Goal: Contribute content: Contribute content

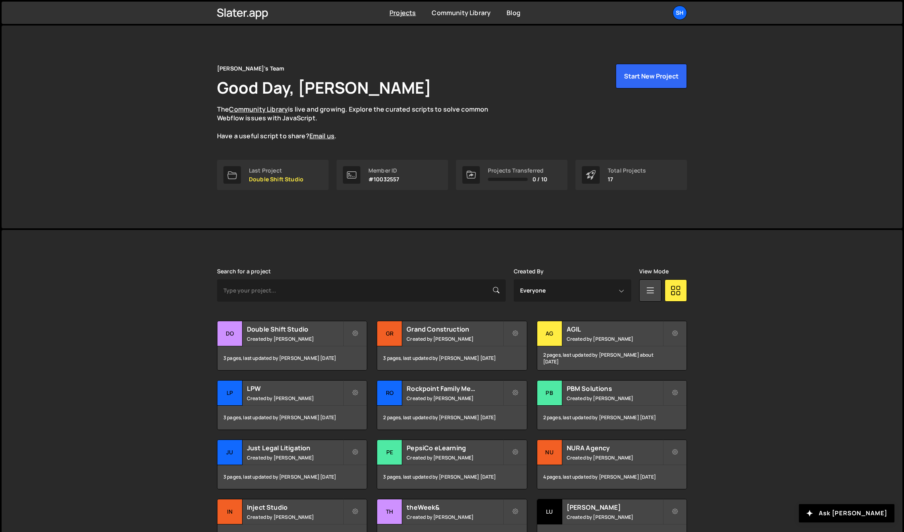
click at [90, 357] on div "[PERSON_NAME] is designed for desktop use. Please use a larger screen to access…" at bounding box center [452, 420] width 901 height 381
click at [223, 391] on div "LP" at bounding box center [229, 392] width 25 height 25
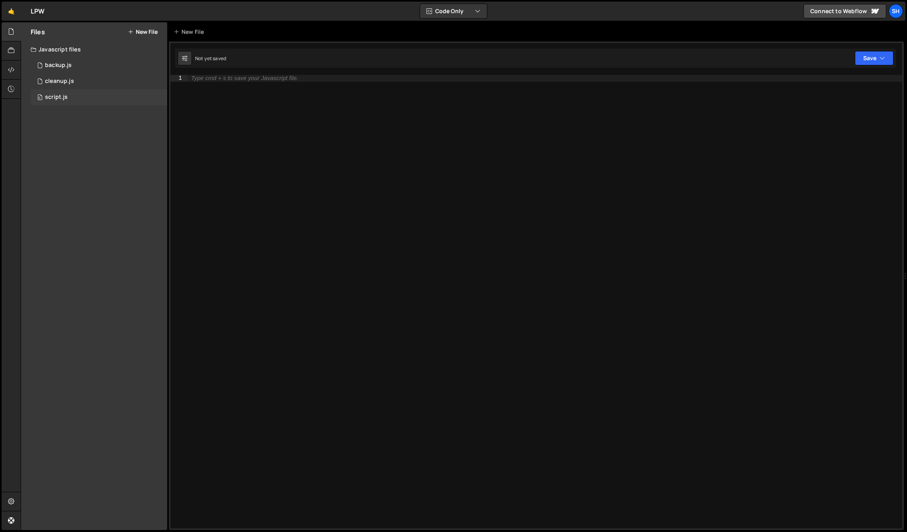
click at [102, 97] on div "0 script.js 0" at bounding box center [99, 97] width 137 height 16
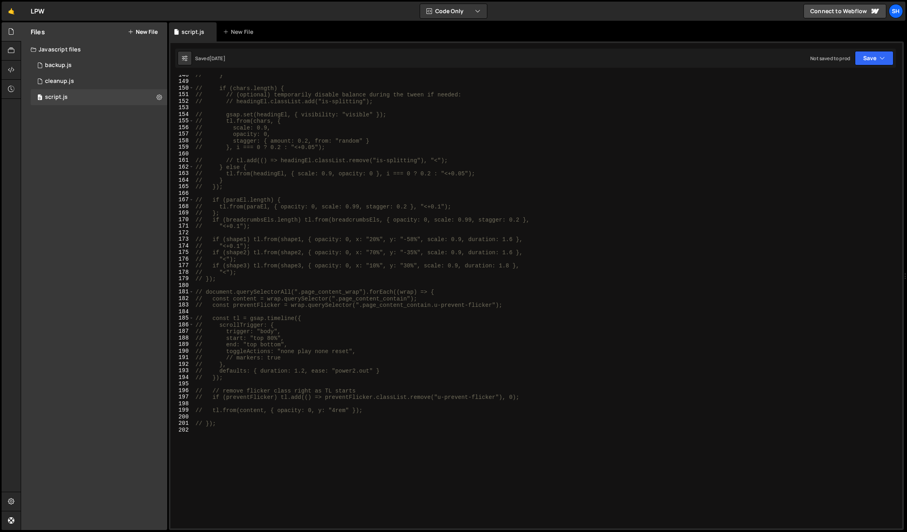
scroll to position [971, 0]
click at [72, 80] on div "cleanup.js" at bounding box center [59, 81] width 29 height 7
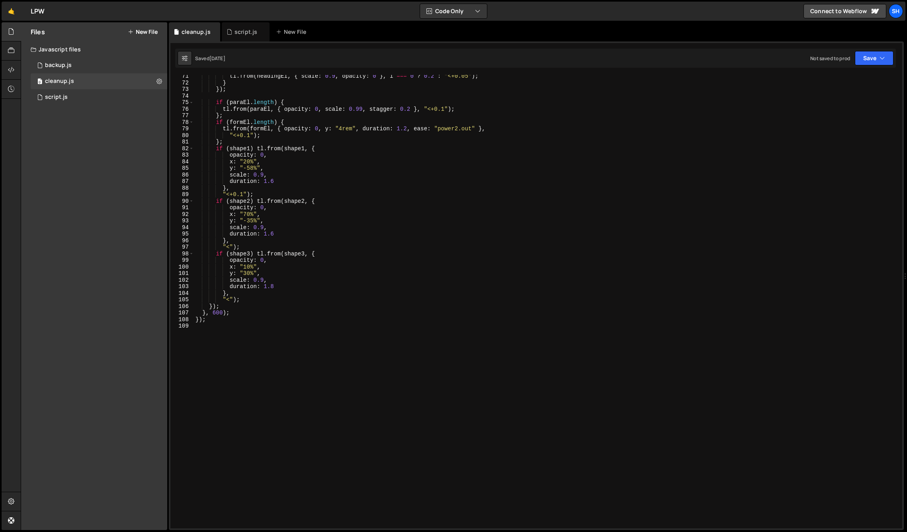
scroll to position [457, 0]
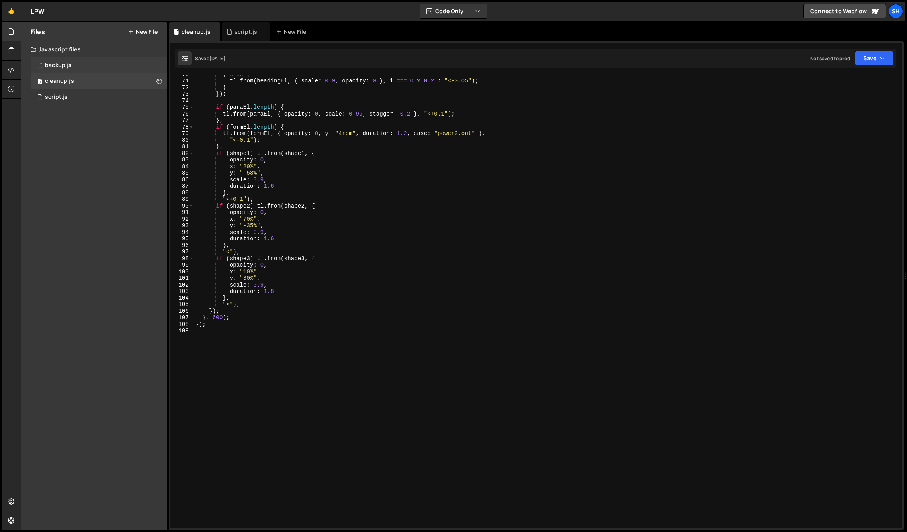
click at [66, 65] on div "backup.js" at bounding box center [58, 65] width 27 height 7
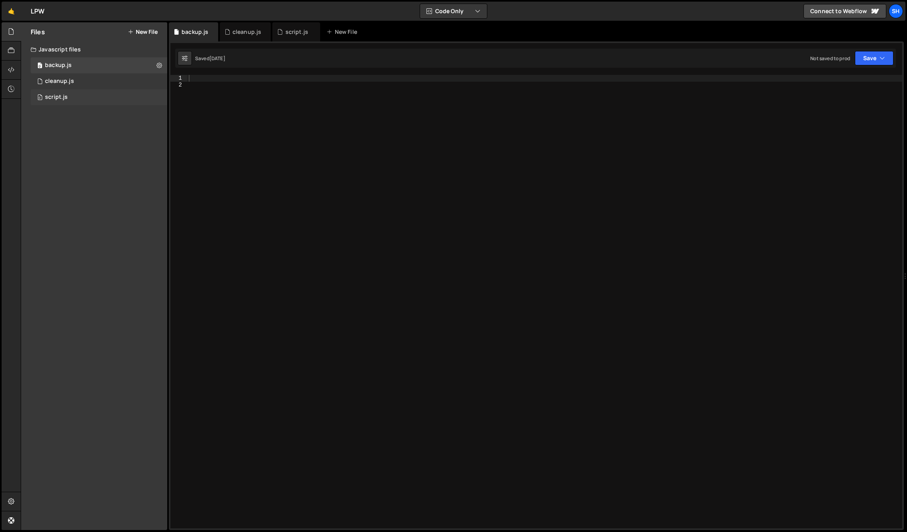
drag, startPoint x: 105, startPoint y: 141, endPoint x: 101, endPoint y: 101, distance: 40.4
click at [105, 140] on div "Files New File Javascript files 0 backup.js 0 0 cleanup.js 0 0 script.js 0 CSS …" at bounding box center [94, 275] width 146 height 507
click at [73, 49] on div "Javascript files" at bounding box center [94, 49] width 146 height 16
click at [97, 136] on div "Files New File Javascript files 0 backup.js 0 0 cleanup.js 0 0 script.js 0 CSS …" at bounding box center [94, 275] width 146 height 507
click at [96, 239] on div "Files New File Javascript files 0 backup.js 0 0 cleanup.js 0 0 script.js 0 CSS …" at bounding box center [94, 275] width 146 height 507
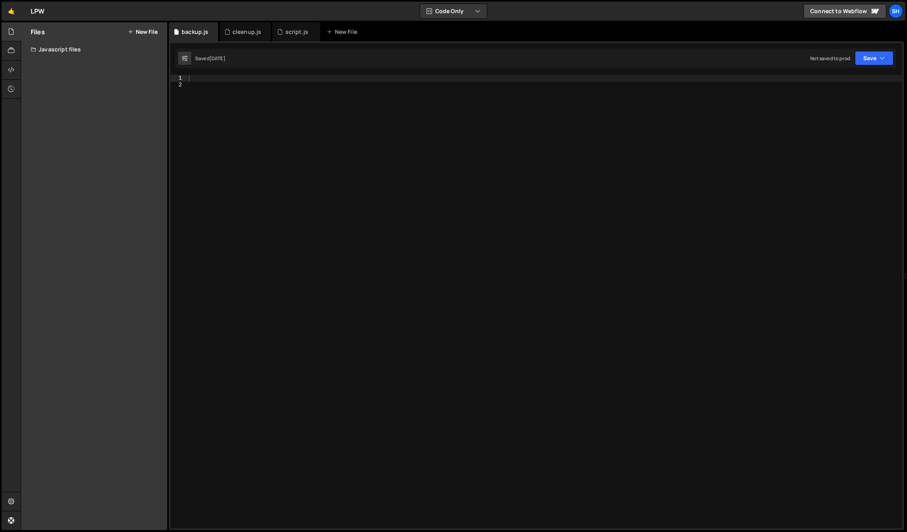
click at [257, 188] on div at bounding box center [544, 308] width 715 height 466
click at [127, 120] on div "Files New File Javascript files 0 backup.js 0 0 cleanup.js 0 0 script.js 0 CSS …" at bounding box center [94, 275] width 146 height 507
click at [286, 31] on div "script.js" at bounding box center [297, 32] width 23 height 8
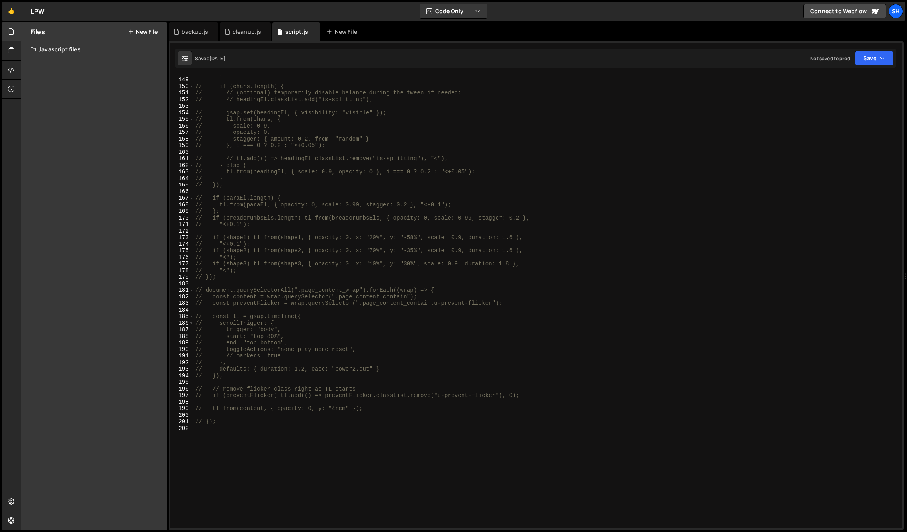
click at [292, 159] on div "// } // if (chars.length) { // // (optional) temporarily disable balance during…" at bounding box center [546, 303] width 705 height 466
type textarea "// });"
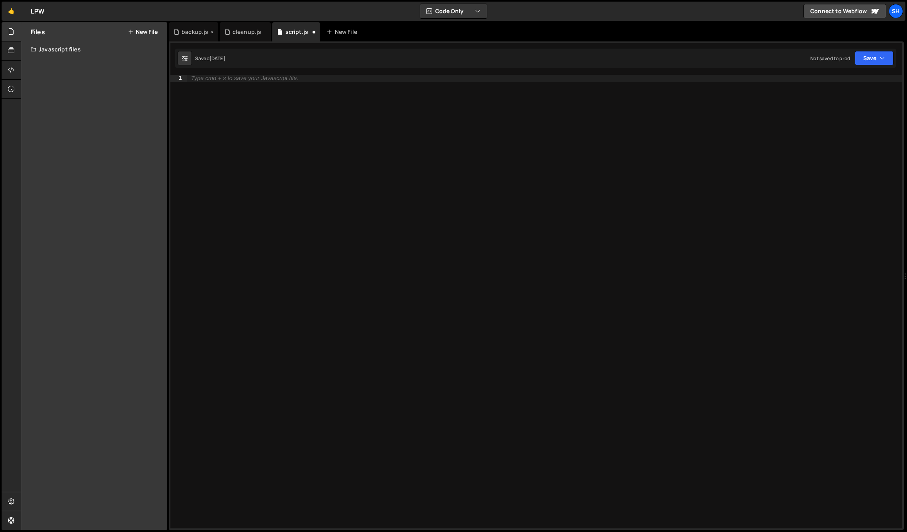
click at [196, 32] on div "backup.js" at bounding box center [195, 32] width 27 height 8
click at [221, 98] on div at bounding box center [544, 308] width 715 height 466
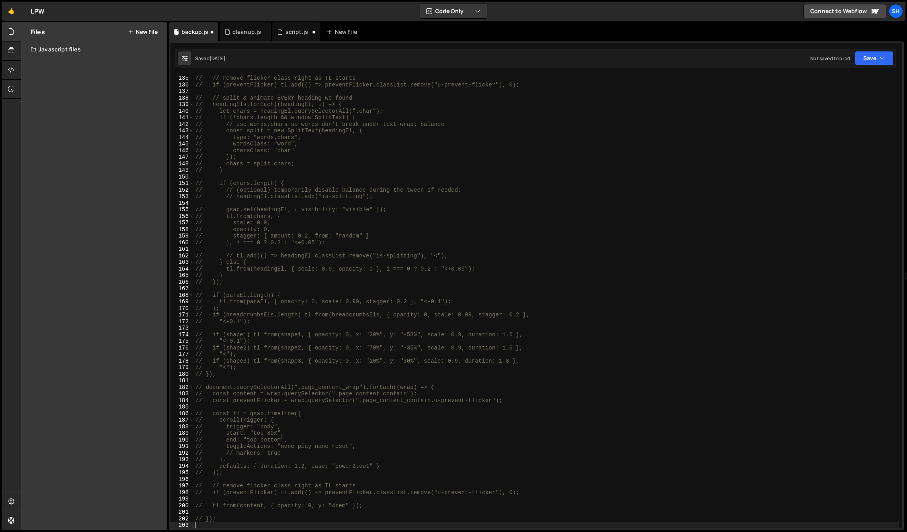
scroll to position [881, 0]
click at [112, 113] on div "Files New File Javascript files 0 backup.js 0 0 cleanup.js 0 0 script.js 0 CSS …" at bounding box center [94, 275] width 146 height 507
click at [250, 29] on div "cleanup.js" at bounding box center [247, 32] width 29 height 8
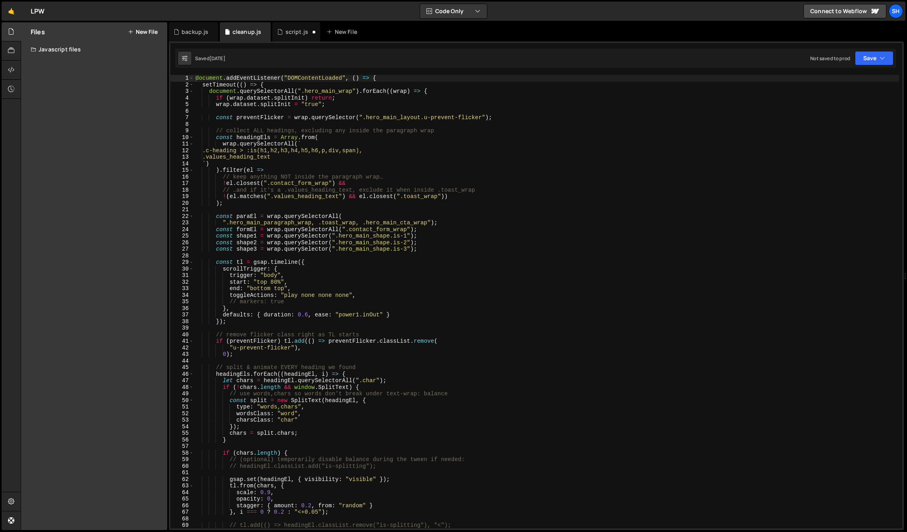
scroll to position [0, 0]
click at [298, 35] on div "script.js" at bounding box center [297, 32] width 23 height 8
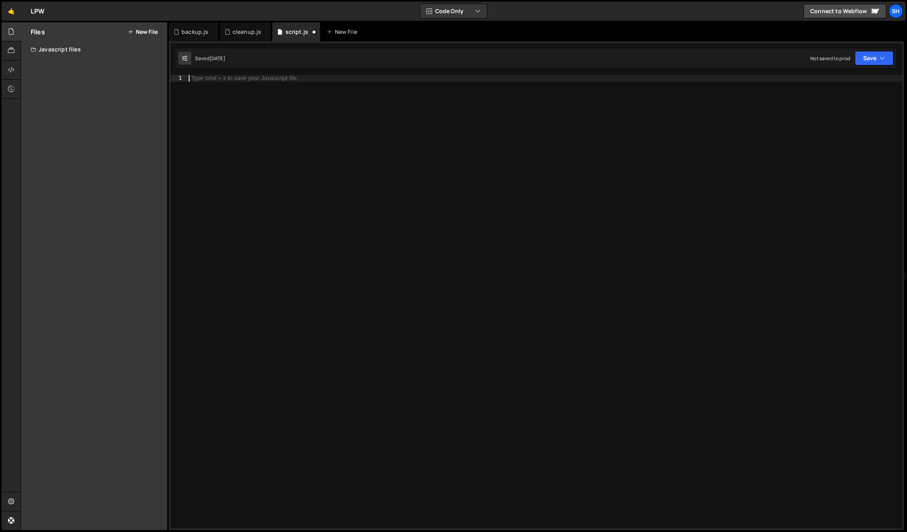
click at [268, 120] on div "Type cmd + s to save your Javascript file." at bounding box center [544, 308] width 715 height 466
click at [251, 94] on div at bounding box center [544, 308] width 715 height 466
click at [243, 79] on div at bounding box center [544, 308] width 715 height 466
click at [253, 80] on div at bounding box center [544, 308] width 715 height 466
paste textarea "</script>"
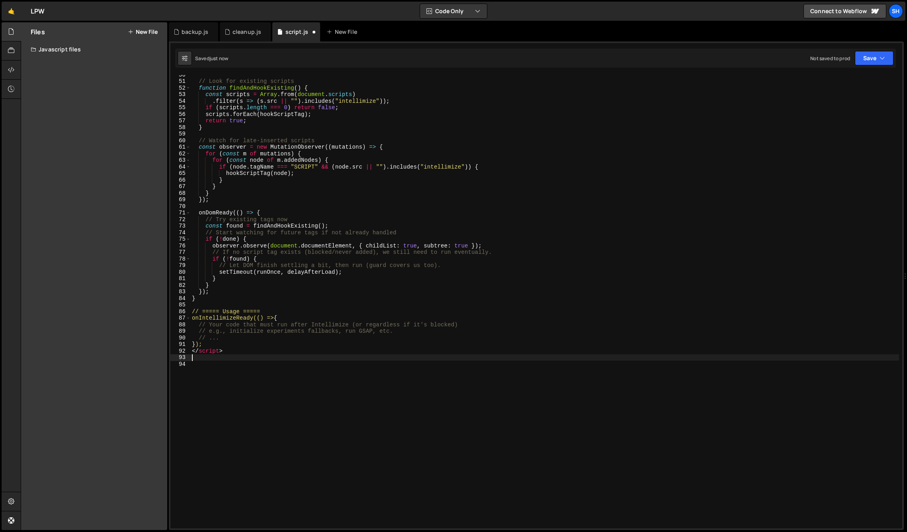
scroll to position [330, 0]
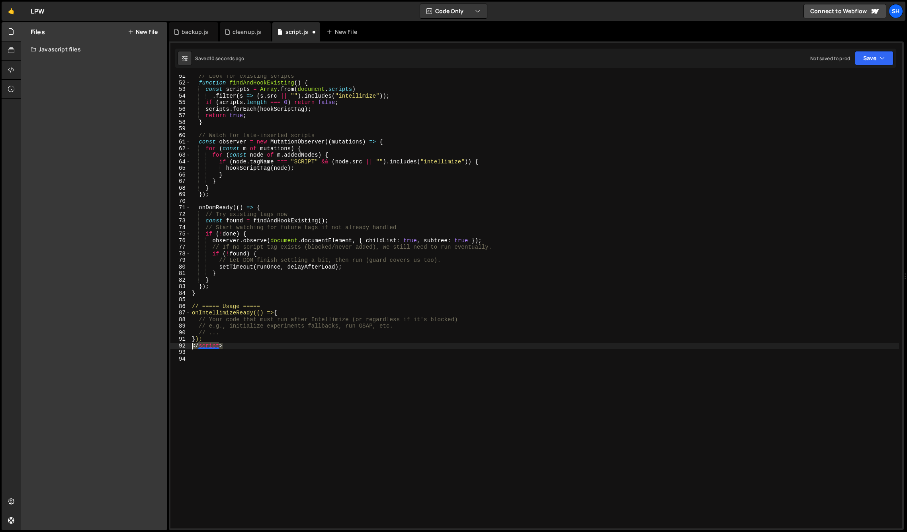
drag, startPoint x: 227, startPoint y: 345, endPoint x: 182, endPoint y: 345, distance: 44.2
click at [182, 345] on div "51 52 53 54 55 56 57 58 59 60 61 62 63 64 65 66 67 68 69 70 71 72 73 74 75 76 7…" at bounding box center [536, 301] width 732 height 453
type textarea "</script>"
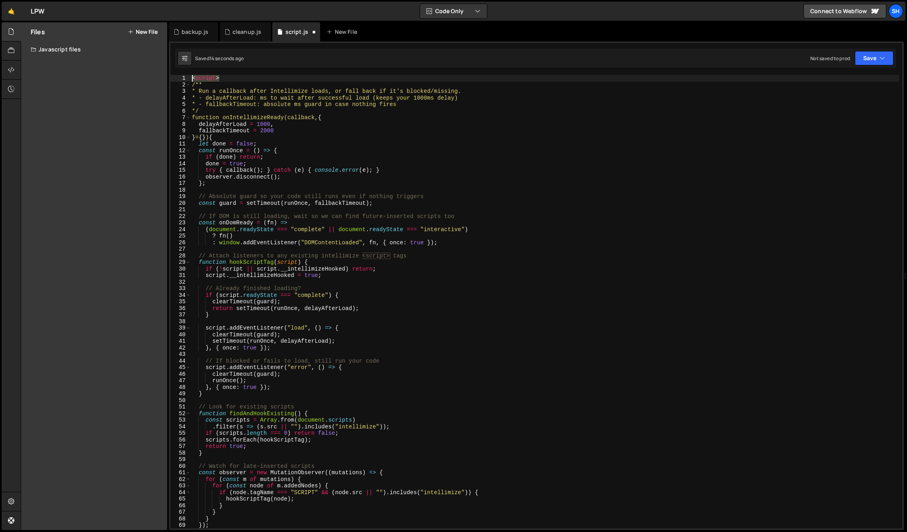
drag, startPoint x: 222, startPoint y: 78, endPoint x: 183, endPoint y: 78, distance: 39.0
click at [183, 78] on div "}); 1 2 3 4 5 6 7 8 9 10 11 12 13 14 15 16 17 18 19 20 21 22 23 24 25 26 27 28 …" at bounding box center [536, 301] width 732 height 453
type textarea "<script>"
type textarea "/**"
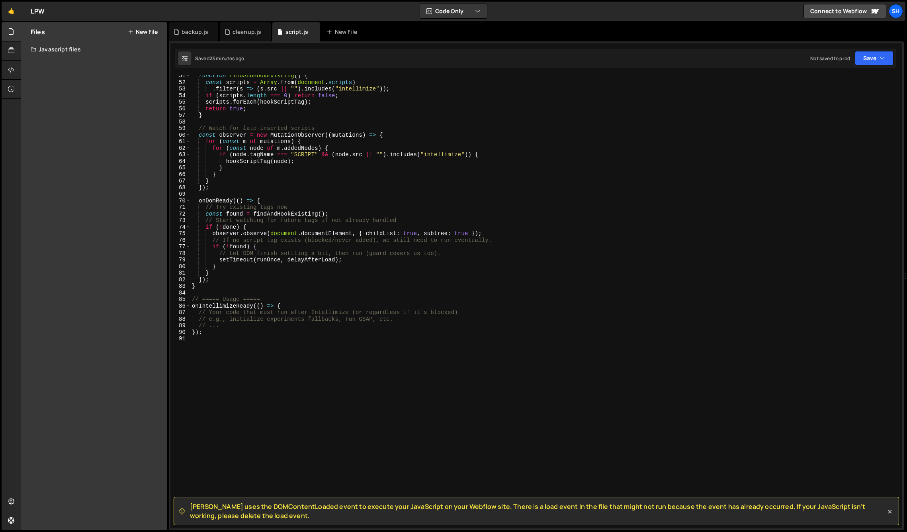
scroll to position [331, 0]
